Goal: Find contact information: Find contact information

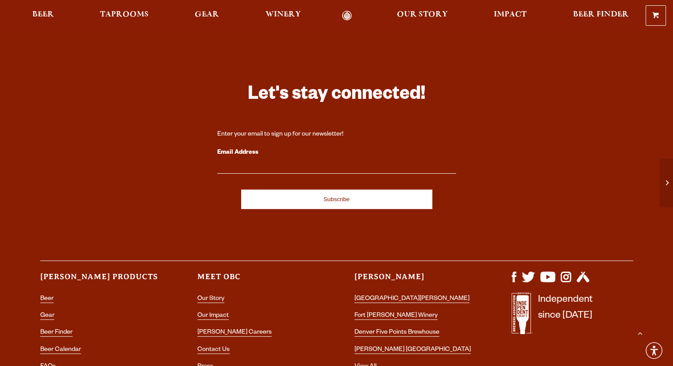
scroll to position [2612, 0]
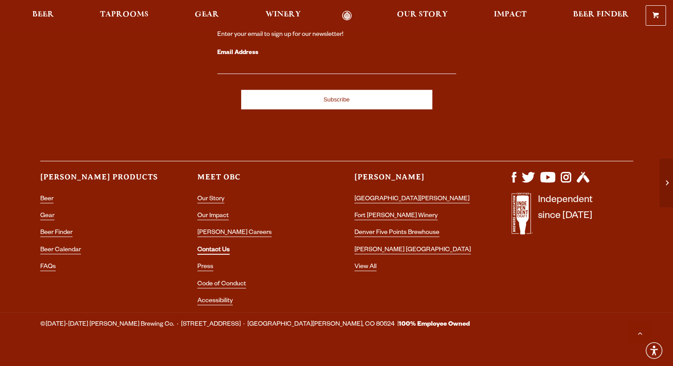
click at [218, 247] on link "Contact Us" at bounding box center [213, 251] width 32 height 8
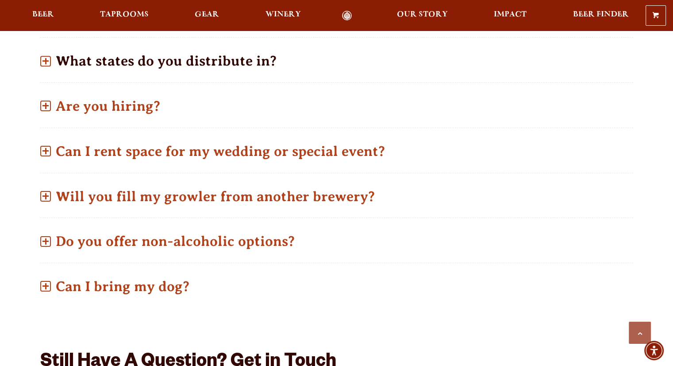
scroll to position [531, 0]
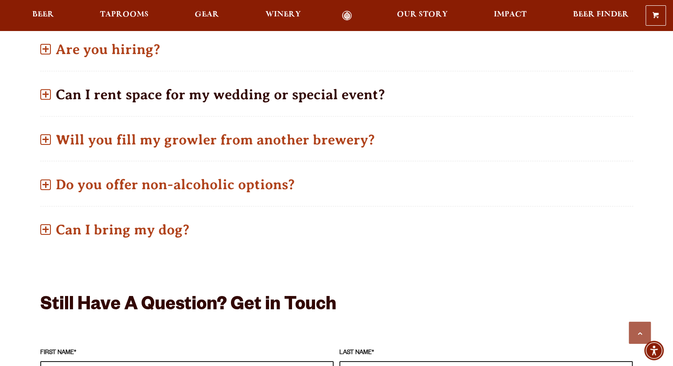
click at [48, 89] on span at bounding box center [45, 94] width 11 height 11
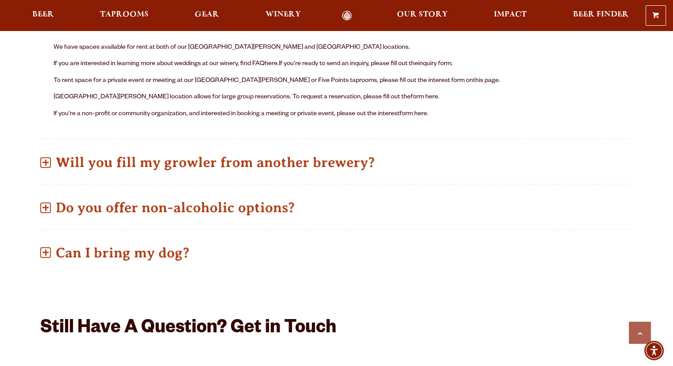
scroll to position [471, 0]
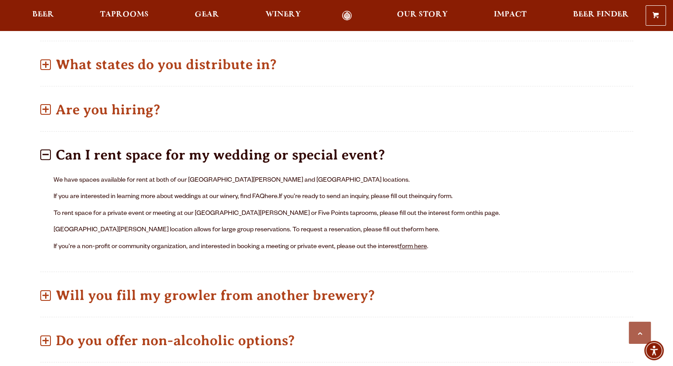
click at [421, 243] on link "form here" at bounding box center [413, 246] width 27 height 7
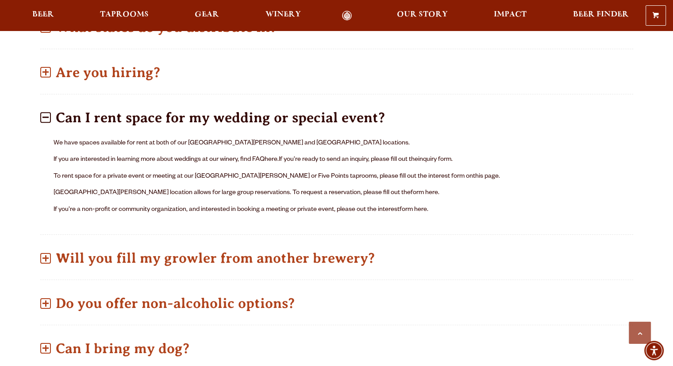
scroll to position [474, 0]
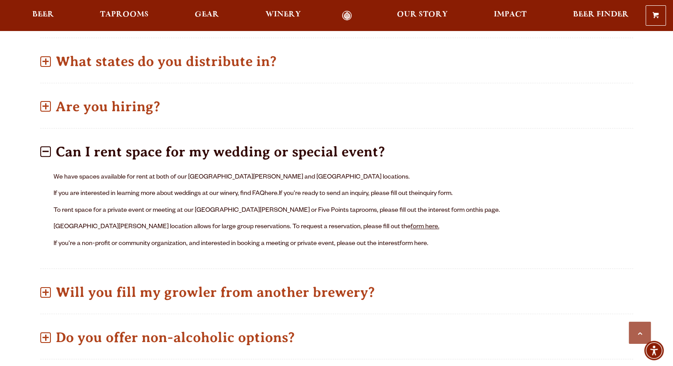
click at [411, 224] on link "form here." at bounding box center [425, 227] width 29 height 7
click at [423, 240] on link "form here" at bounding box center [413, 243] width 27 height 7
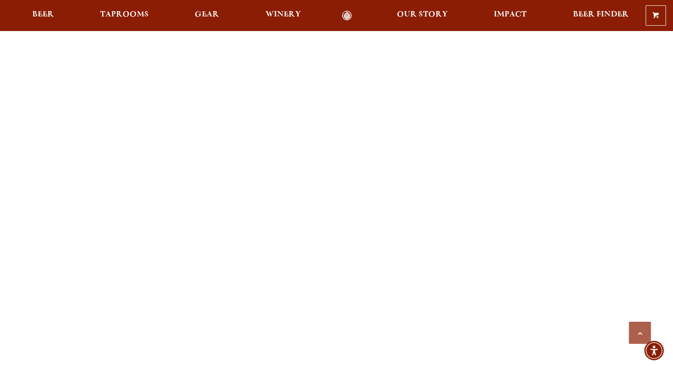
scroll to position [708, 0]
